Goal: Navigation & Orientation: Find specific page/section

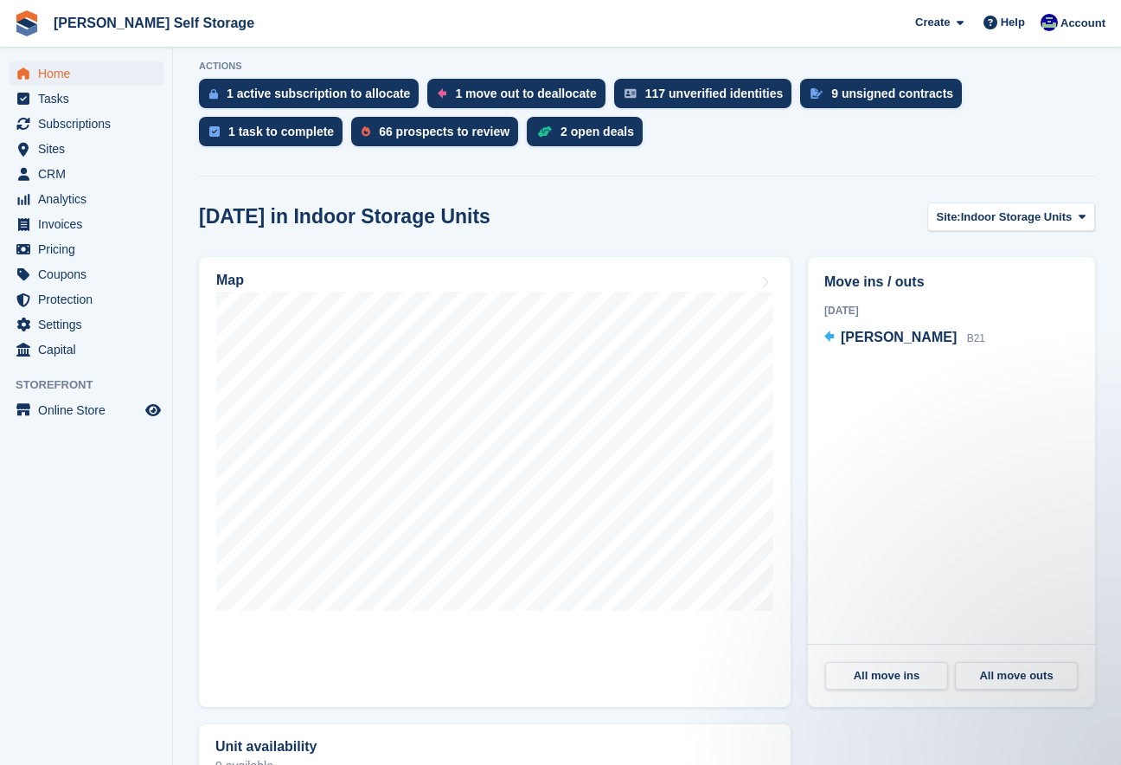
scroll to position [435, 0]
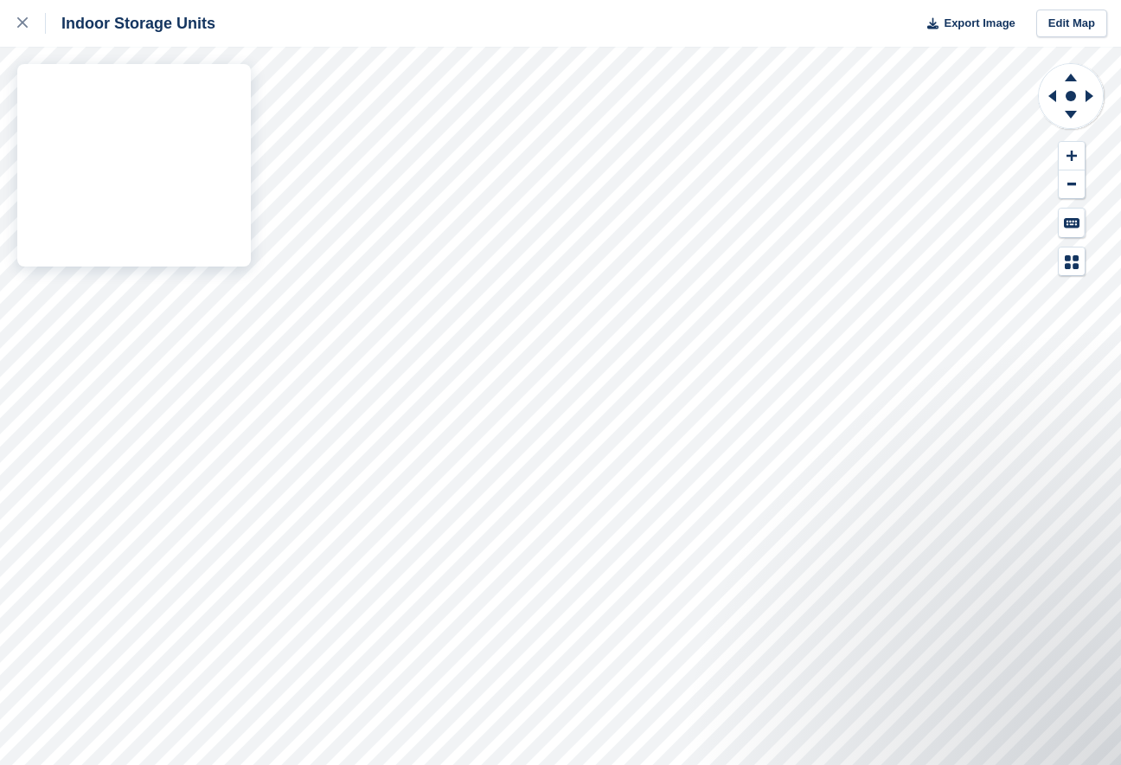
click at [133, 376] on div "Indoor Storage Units Export Image Edit Map" at bounding box center [560, 382] width 1121 height 765
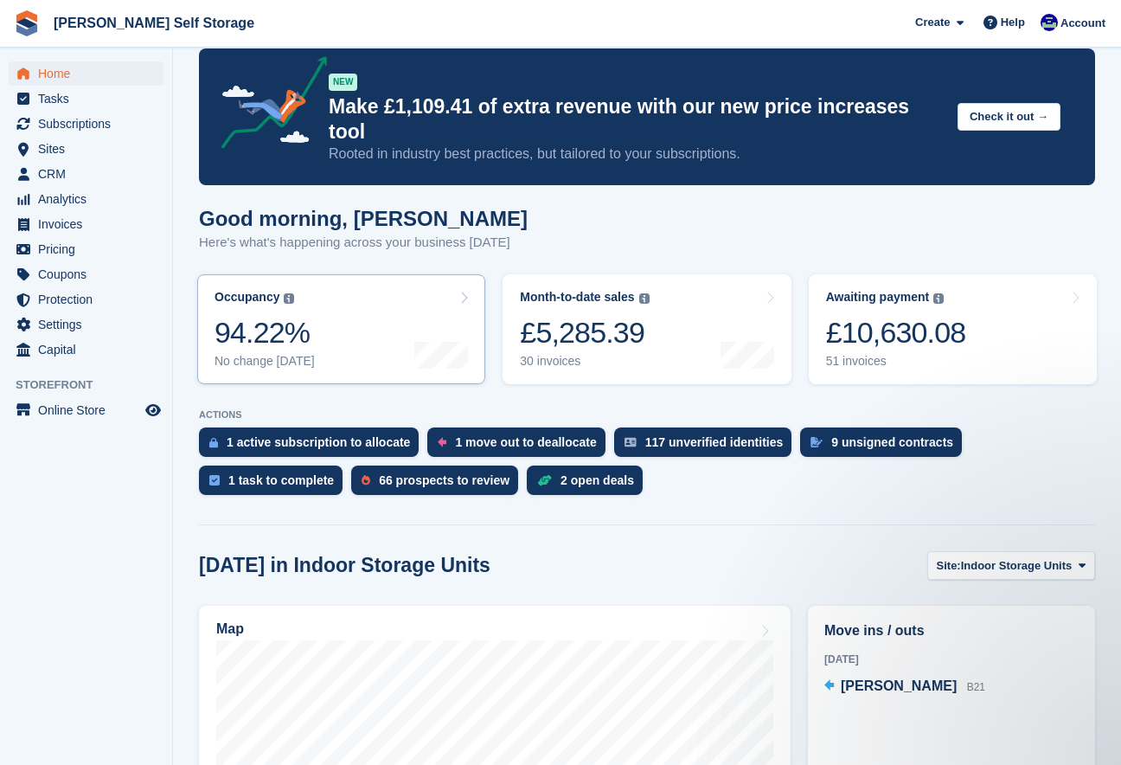
scroll to position [28, 0]
